Goal: Information Seeking & Learning: Find specific fact

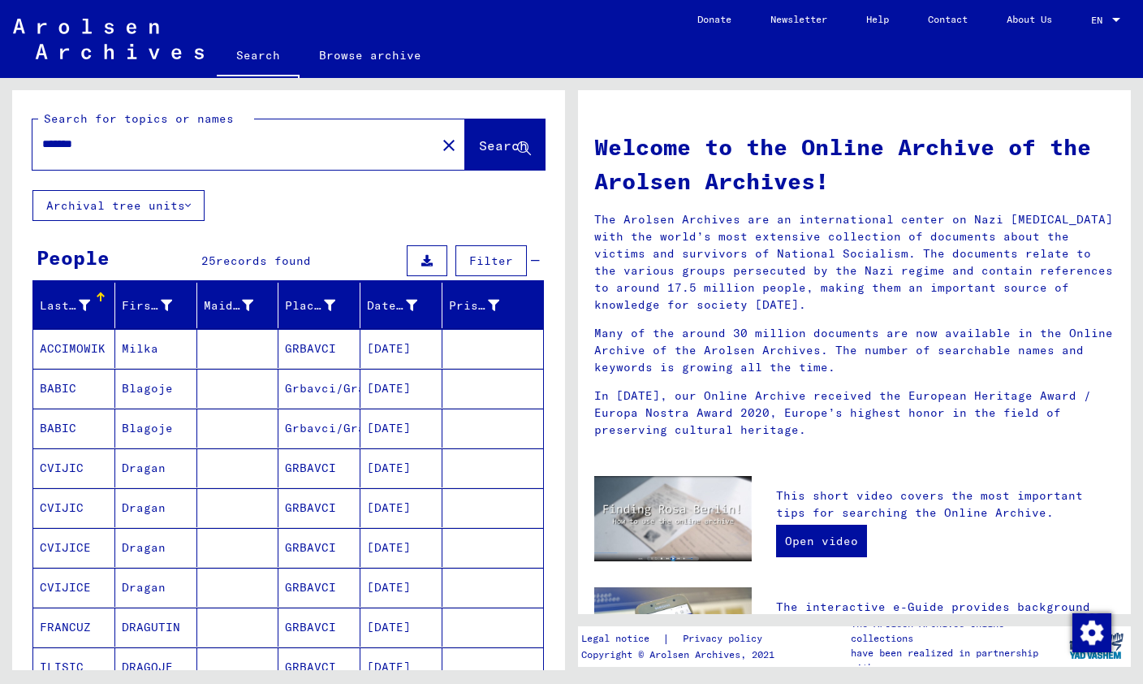
scroll to position [270, 0]
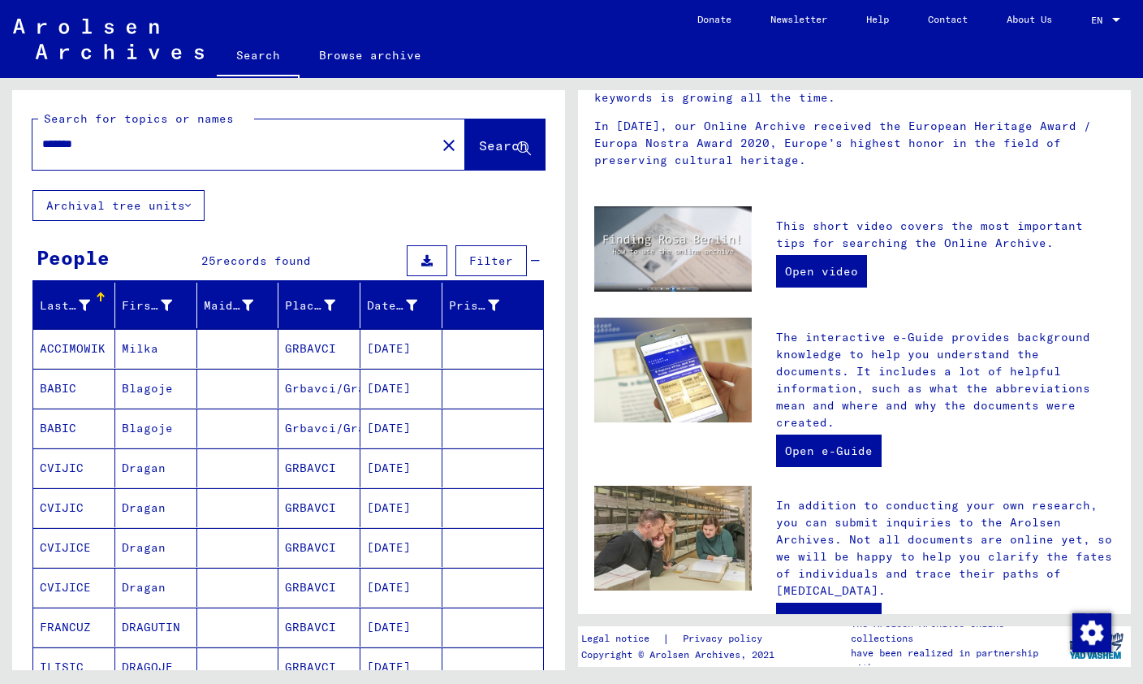
click at [439, 149] on mat-icon "close" at bounding box center [448, 145] width 19 height 19
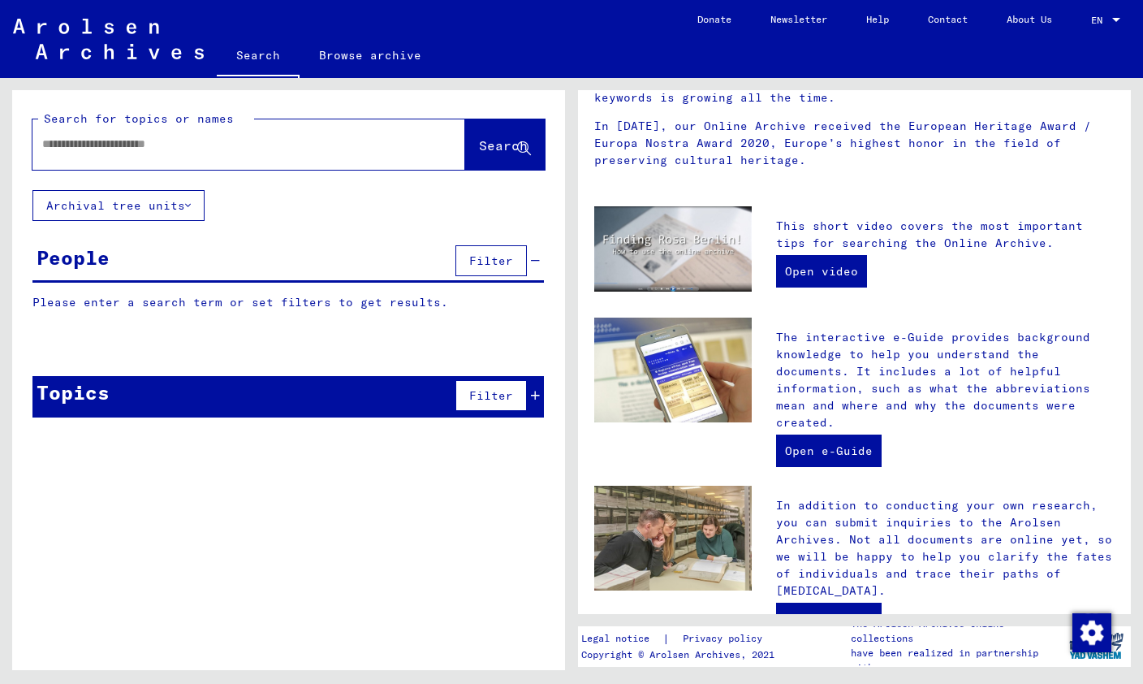
click at [118, 163] on div at bounding box center [248, 144] width 433 height 50
click at [117, 151] on input "text" at bounding box center [229, 144] width 374 height 17
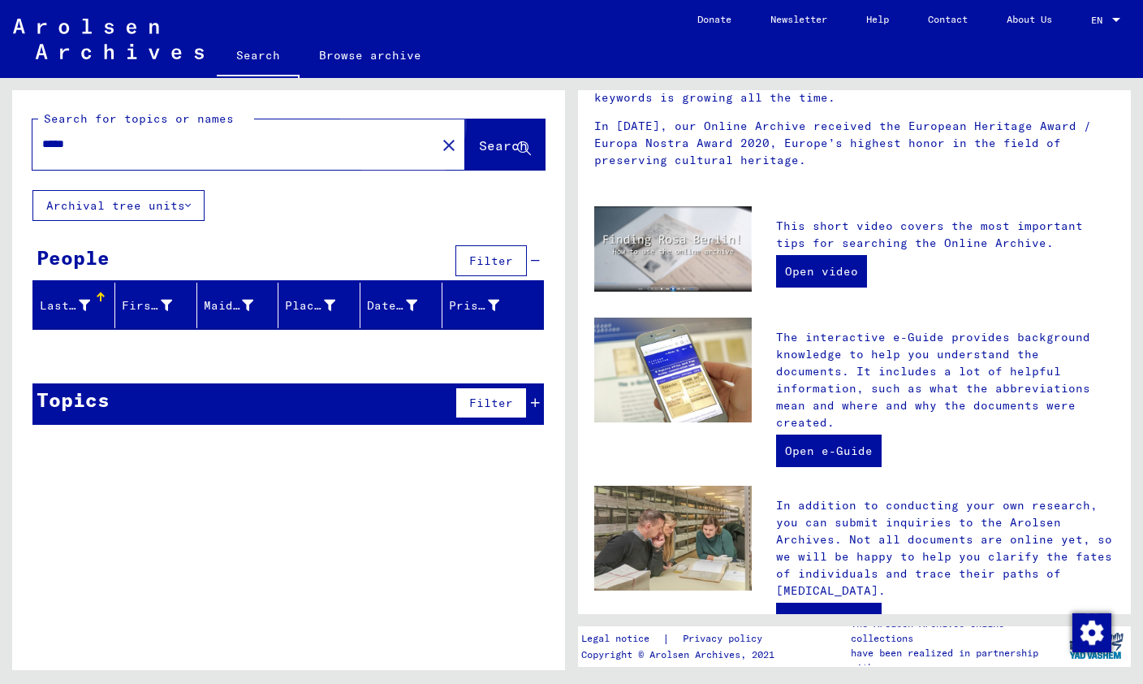
type input "*****"
click at [479, 142] on span "Search" at bounding box center [503, 145] width 49 height 16
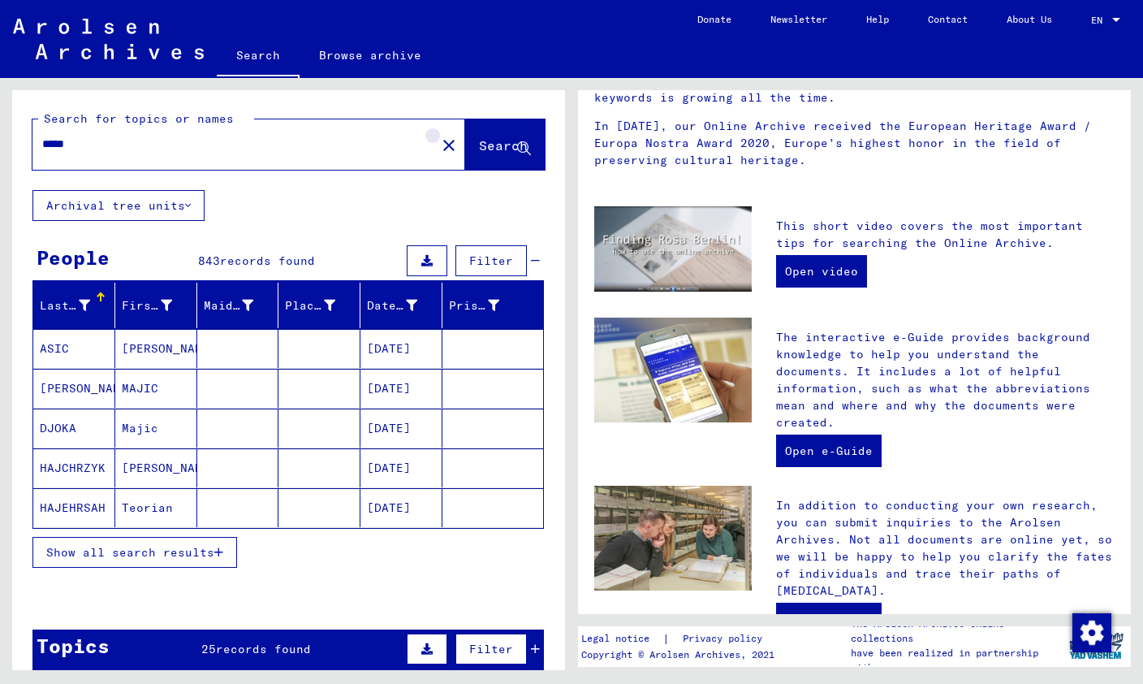
click at [439, 146] on mat-icon "close" at bounding box center [448, 145] width 19 height 19
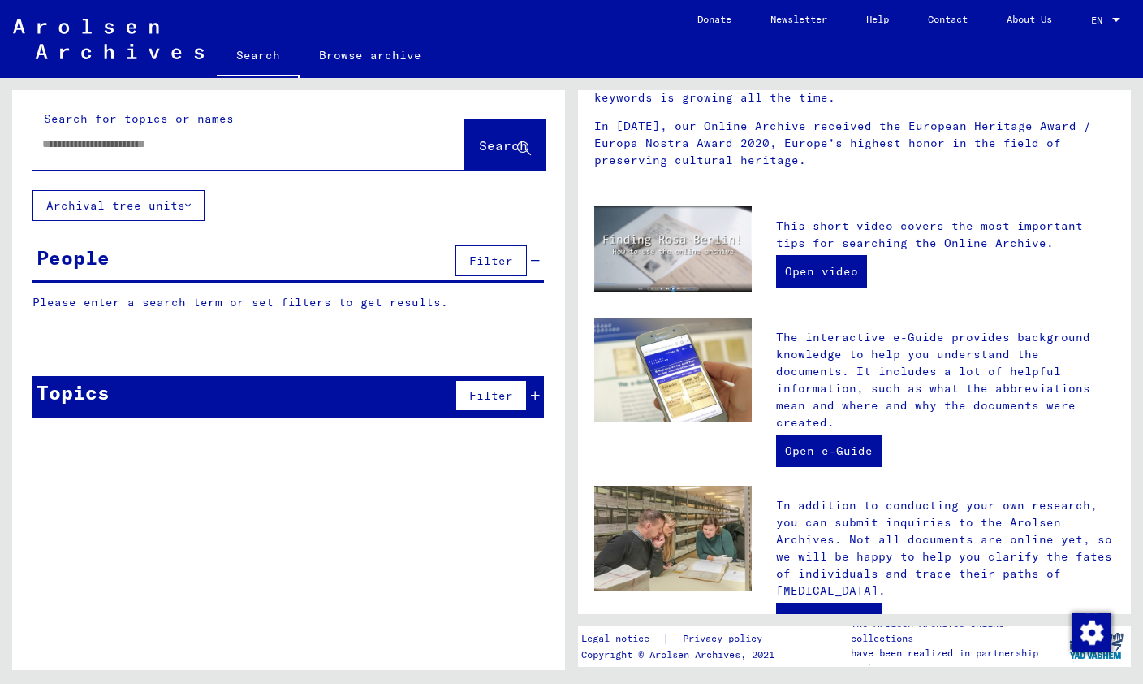
click at [73, 150] on input "text" at bounding box center [229, 144] width 374 height 17
type input "**********"
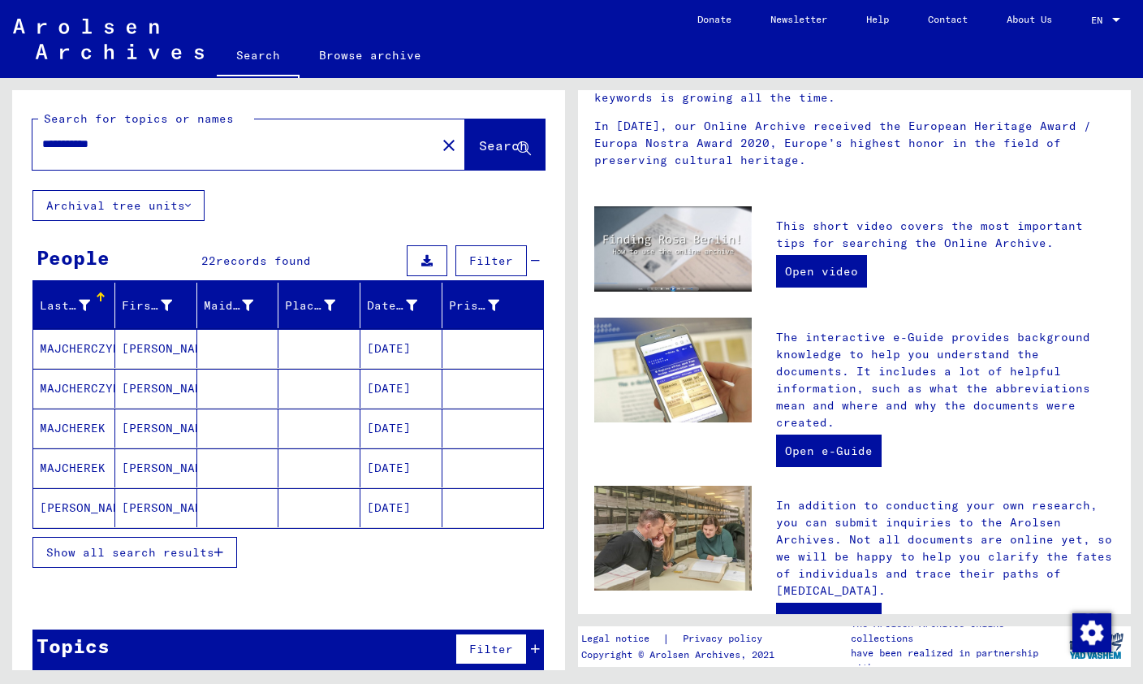
click at [93, 551] on span "Show all search results" at bounding box center [130, 552] width 168 height 15
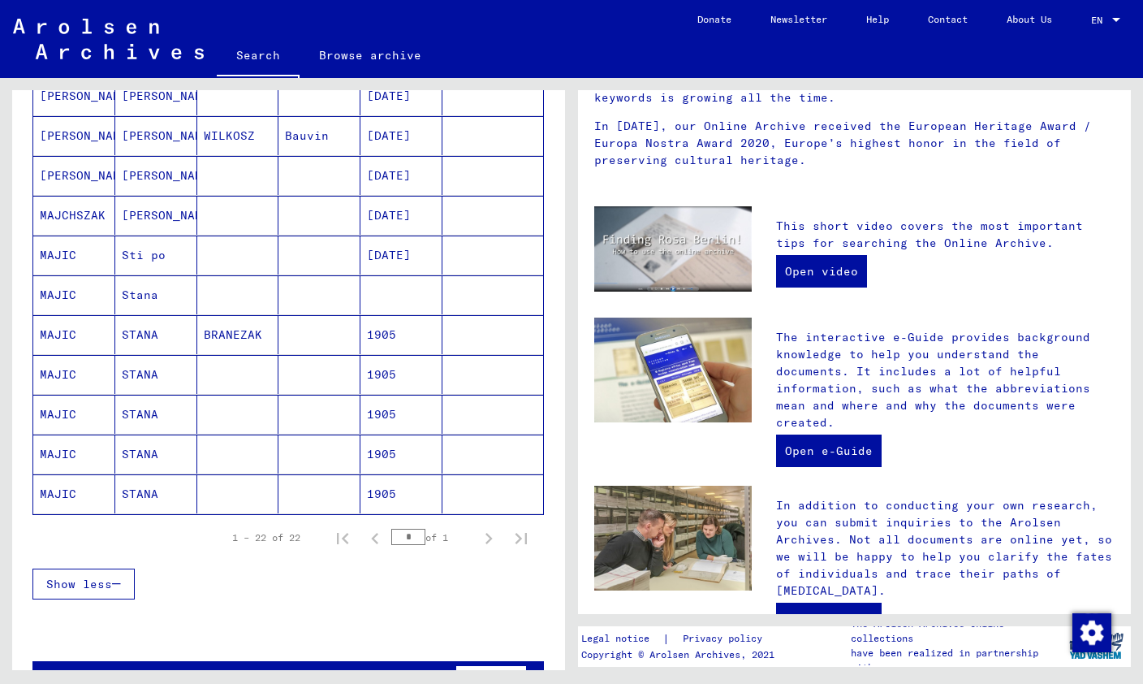
scroll to position [689, 0]
click at [72, 494] on mat-cell "MAJIC" at bounding box center [74, 494] width 82 height 39
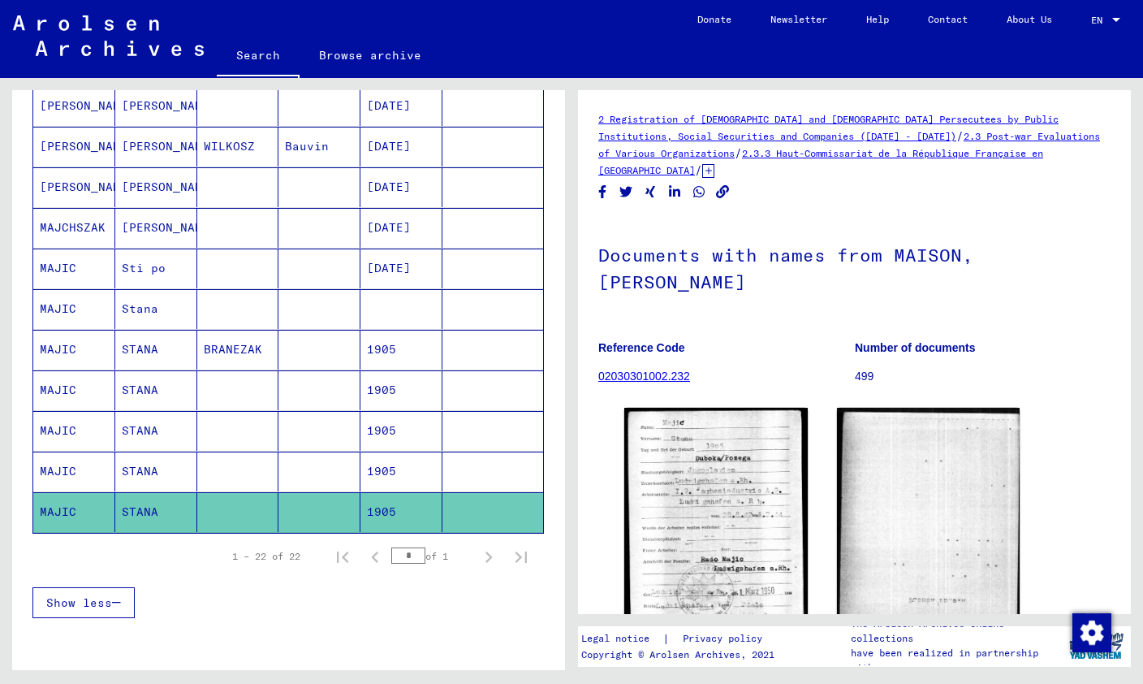
click at [67, 475] on mat-cell "MAJIC" at bounding box center [74, 472] width 82 height 40
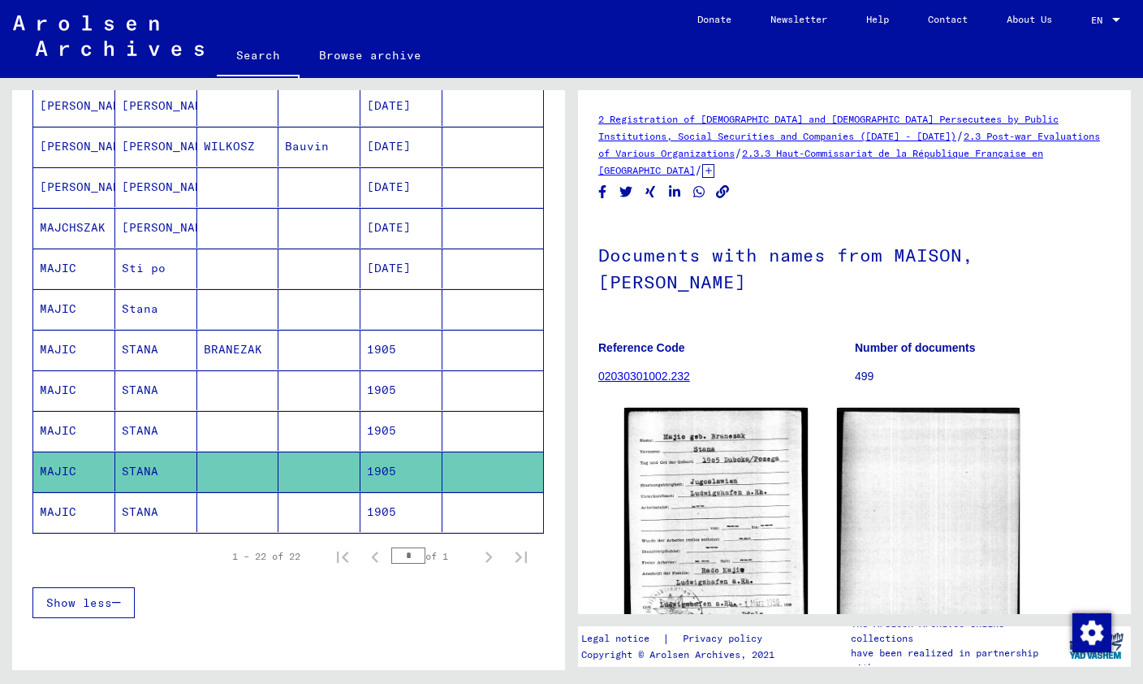
click at [67, 430] on mat-cell "MAJIC" at bounding box center [74, 431] width 82 height 40
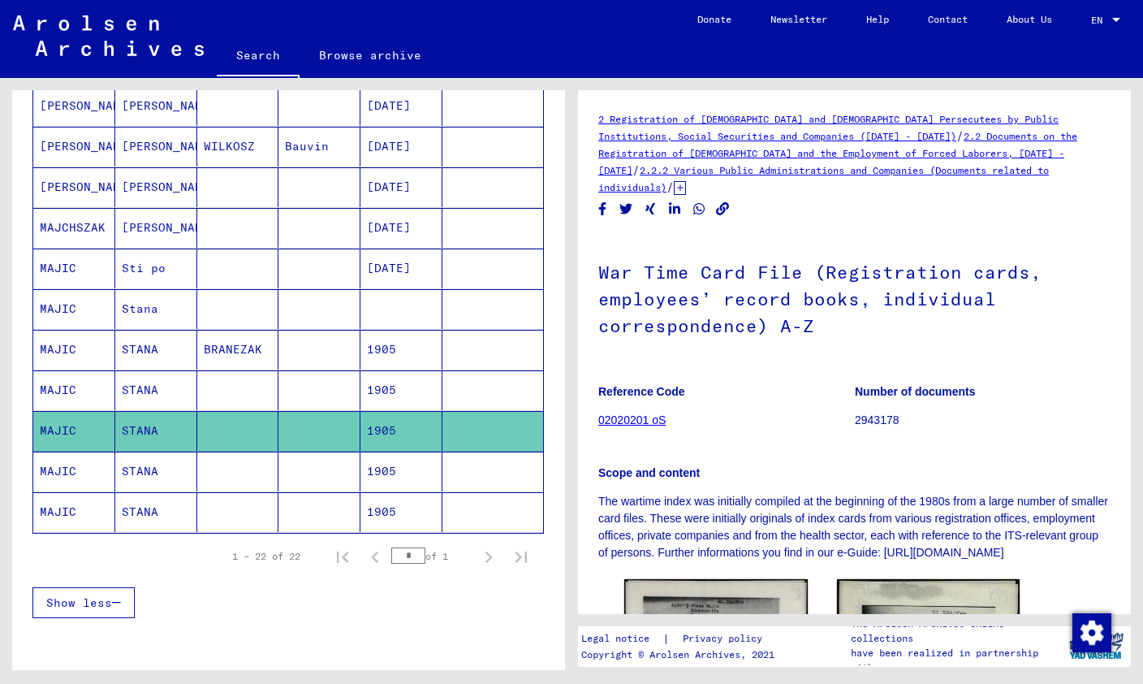
click at [62, 385] on mat-cell "MAJIC" at bounding box center [74, 390] width 82 height 40
